Goal: Find specific page/section: Find specific page/section

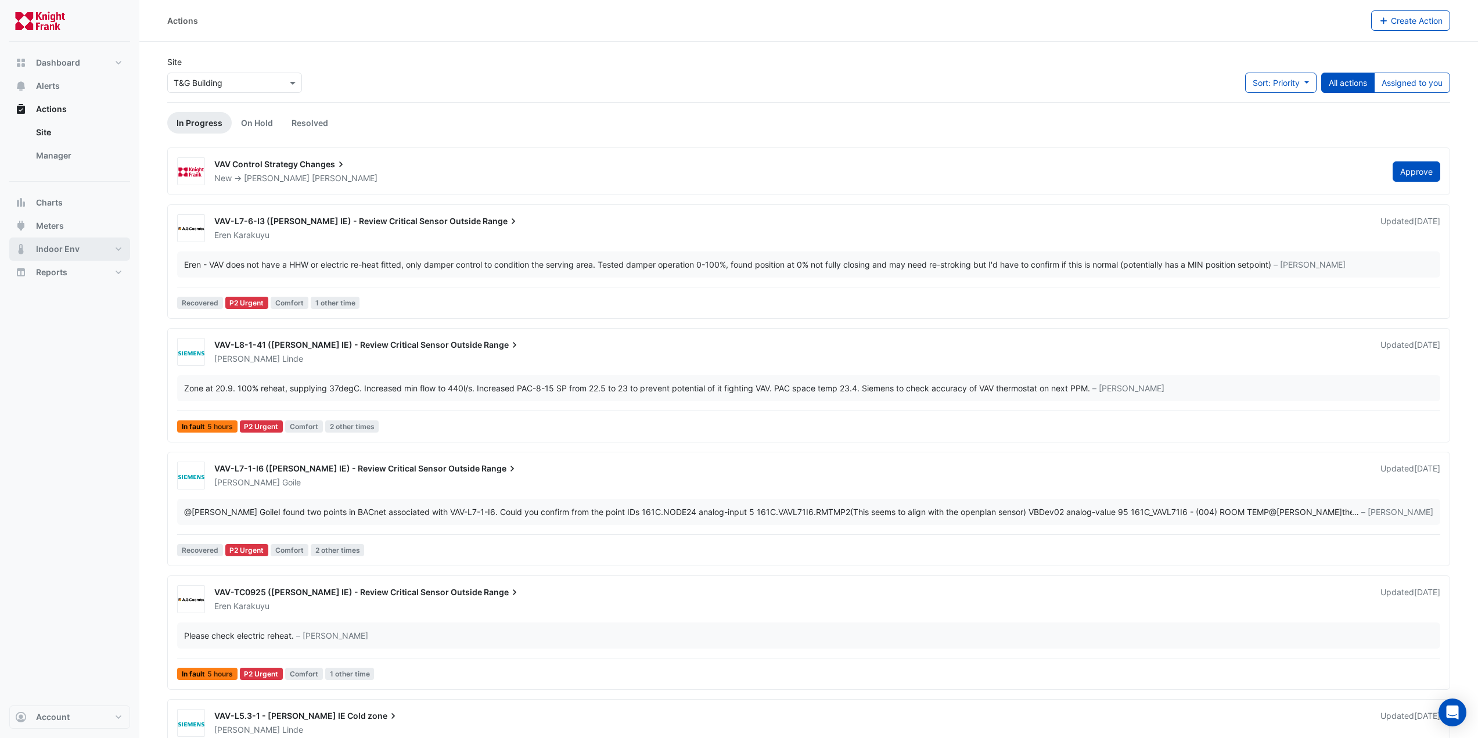
click at [49, 246] on span "Indoor Env" at bounding box center [58, 249] width 44 height 12
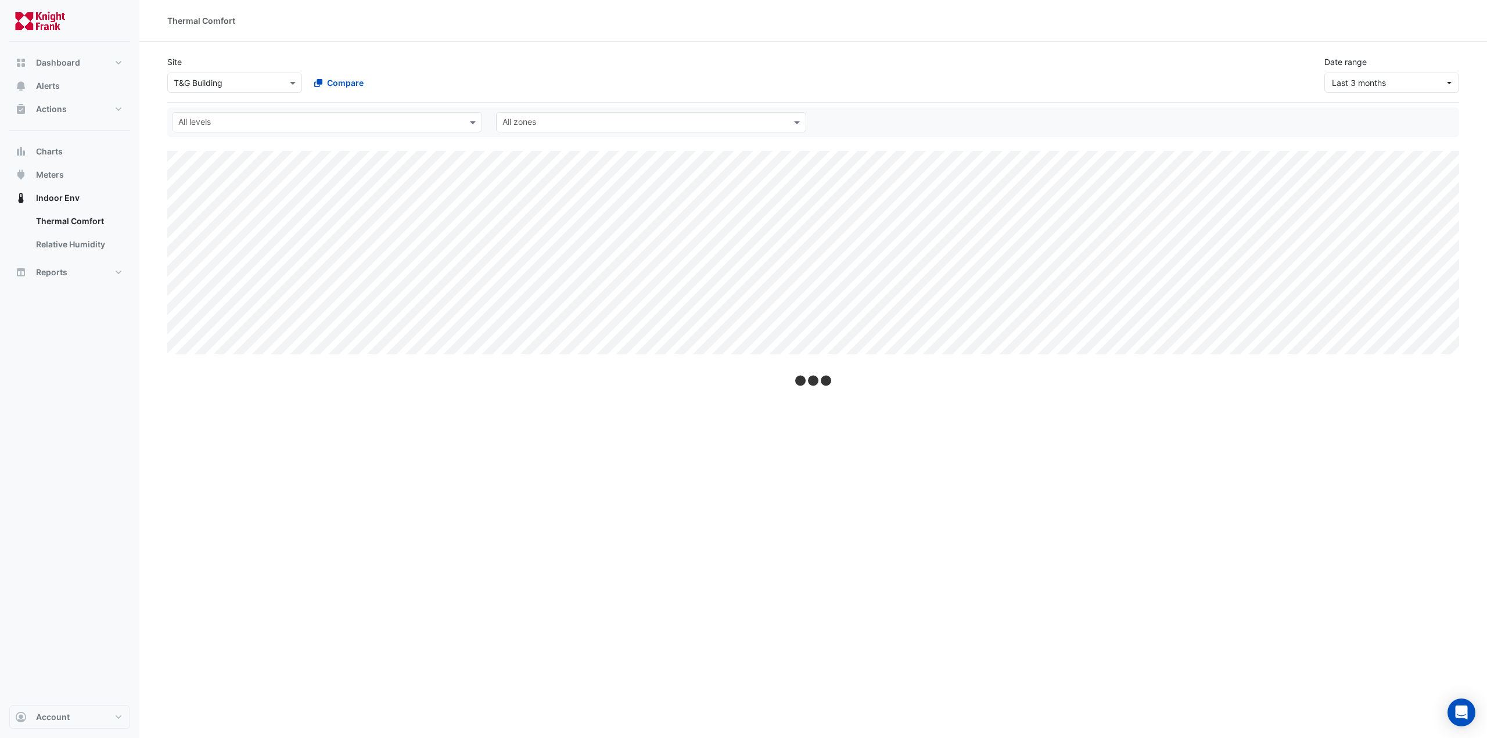
click at [245, 113] on div "All levels" at bounding box center [327, 122] width 310 height 20
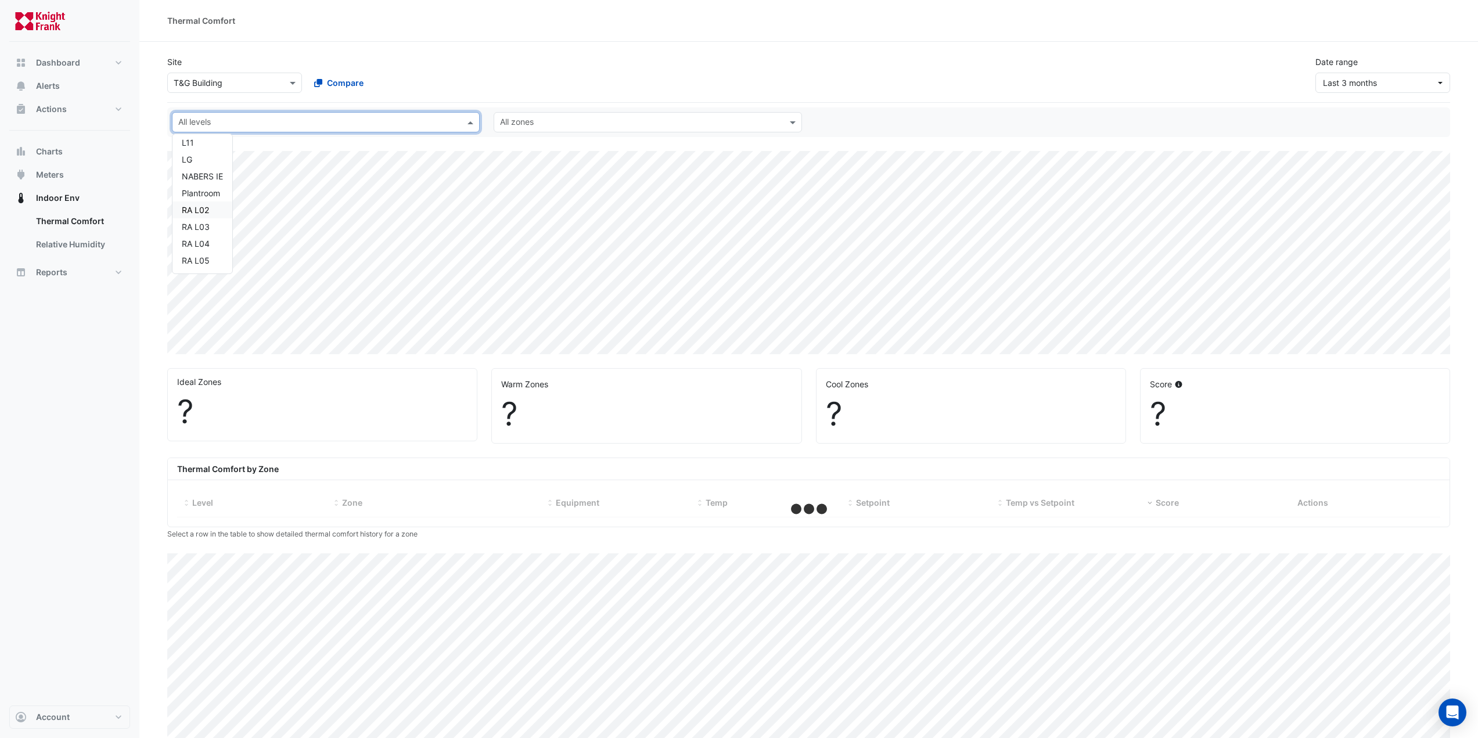
scroll to position [33, 0]
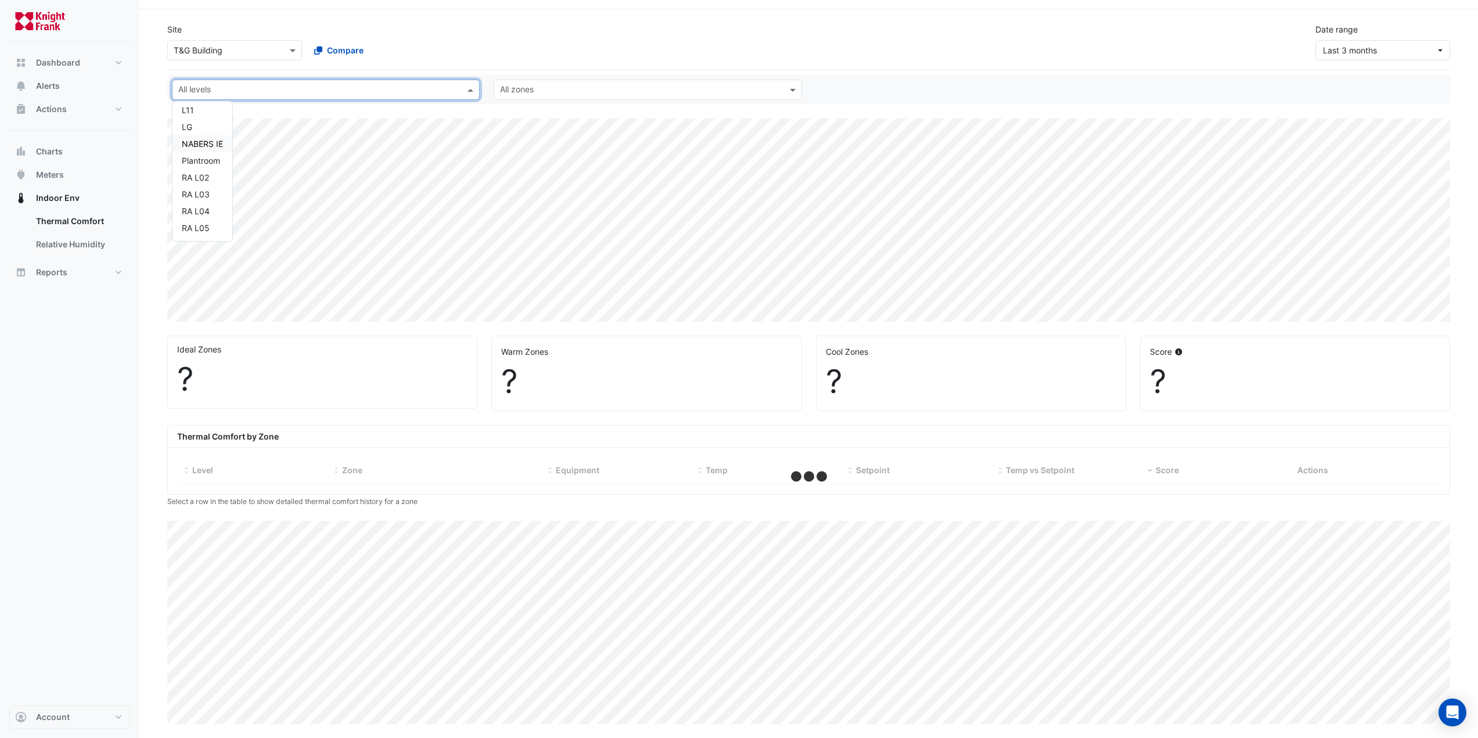
click at [221, 147] on div "NABERS IE" at bounding box center [202, 144] width 41 height 12
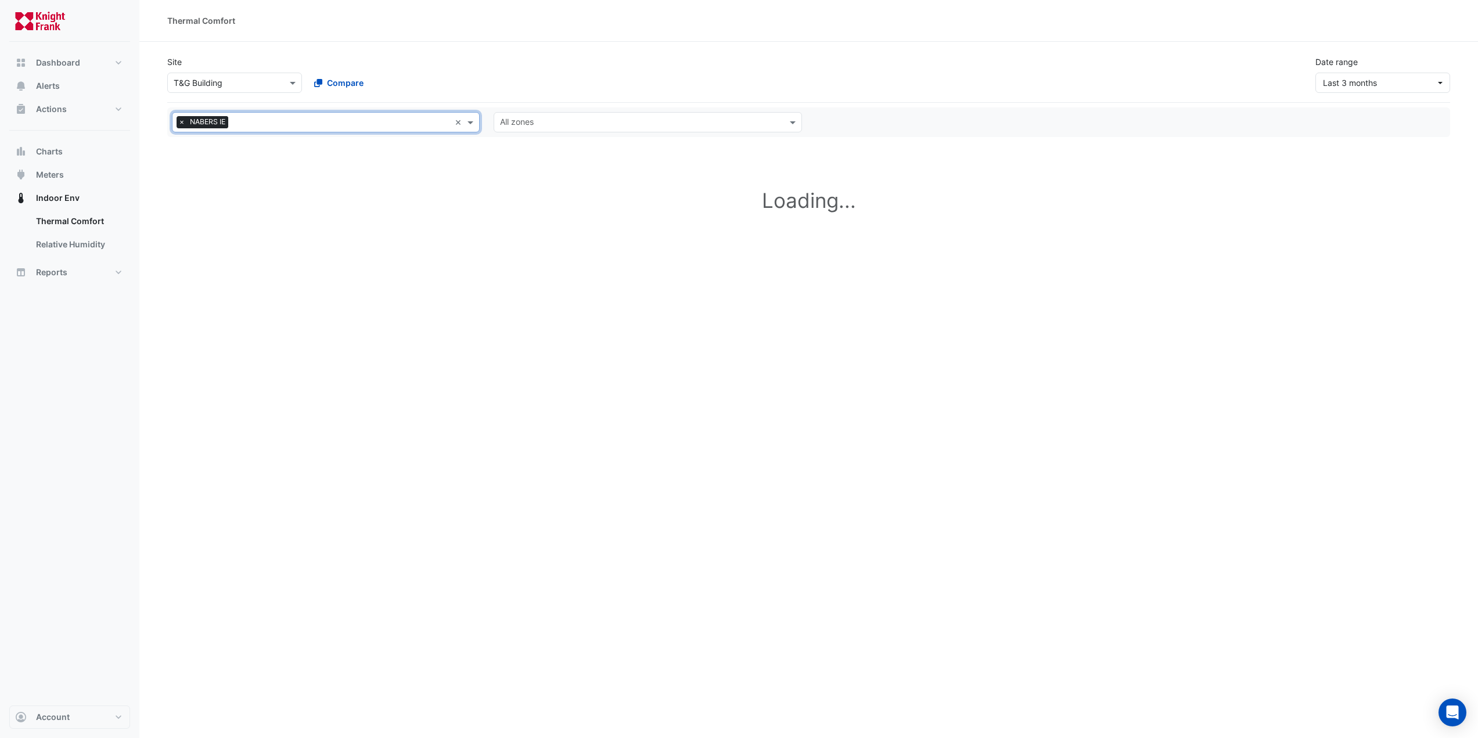
select select "***"
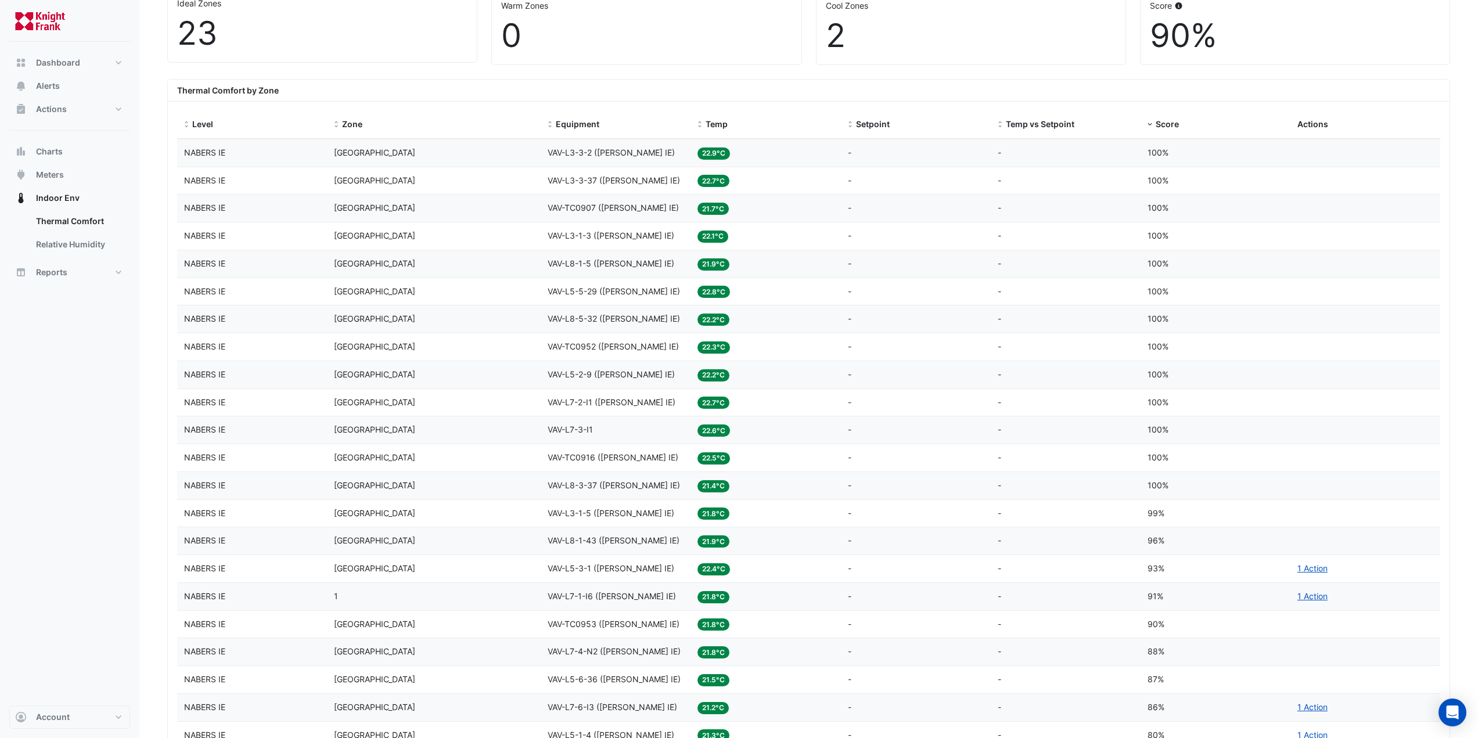
scroll to position [349, 0]
